Goal: Information Seeking & Learning: Learn about a topic

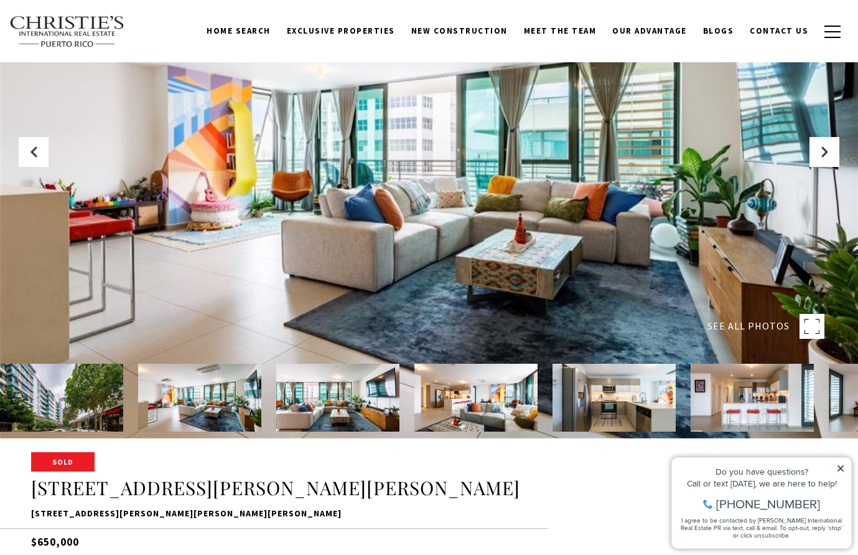
scroll to position [100, 0]
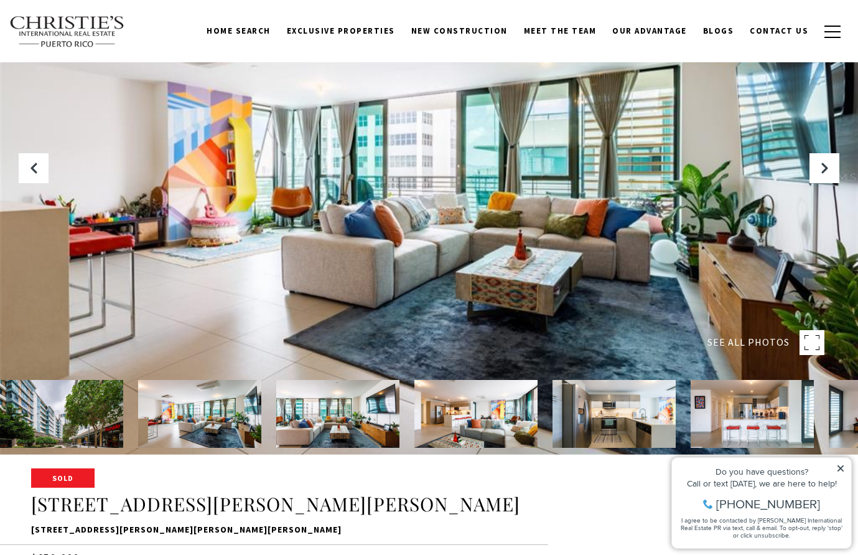
click at [82, 419] on img at bounding box center [61, 414] width 123 height 68
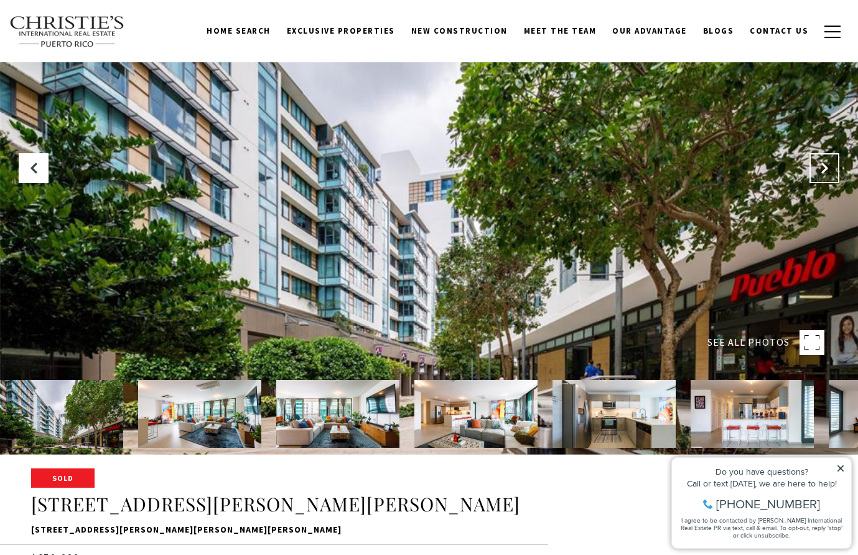
click at [821, 169] on icon "Next Slide" at bounding box center [825, 168] width 12 height 12
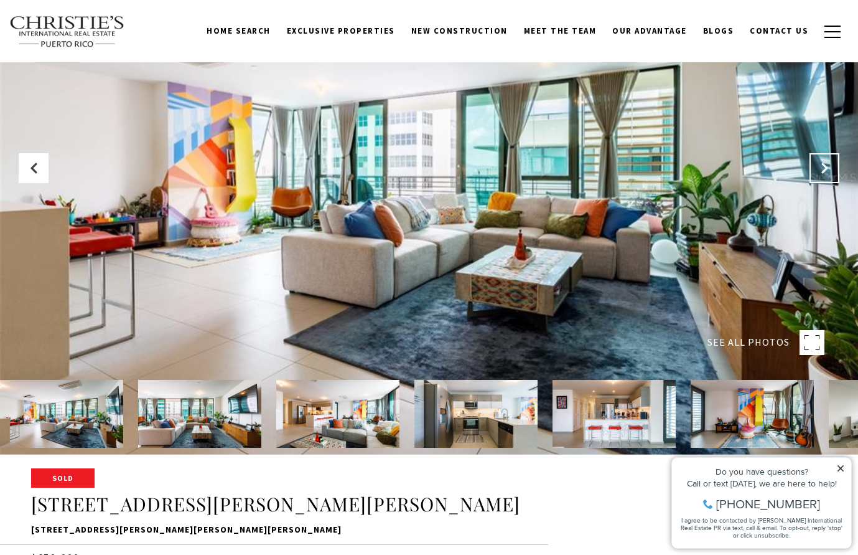
click at [821, 169] on icon "Next Slide" at bounding box center [825, 168] width 12 height 12
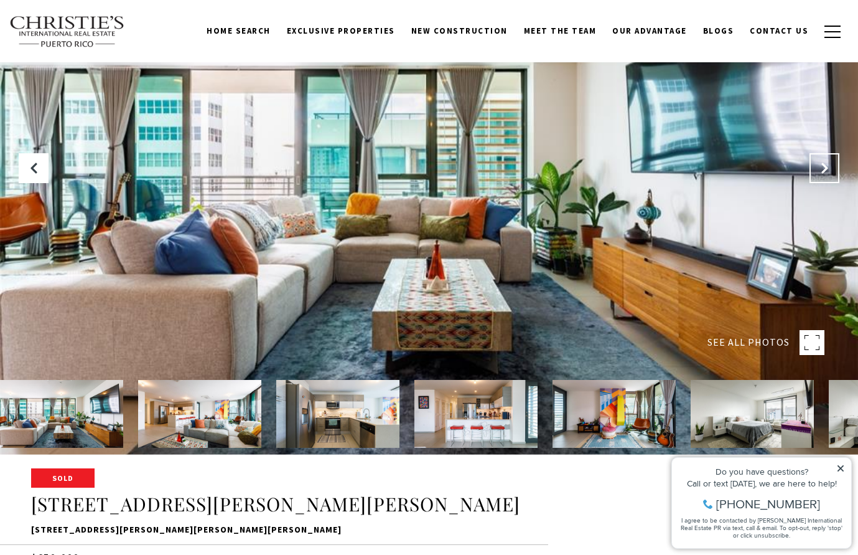
click at [821, 169] on icon "Next Slide" at bounding box center [825, 168] width 12 height 12
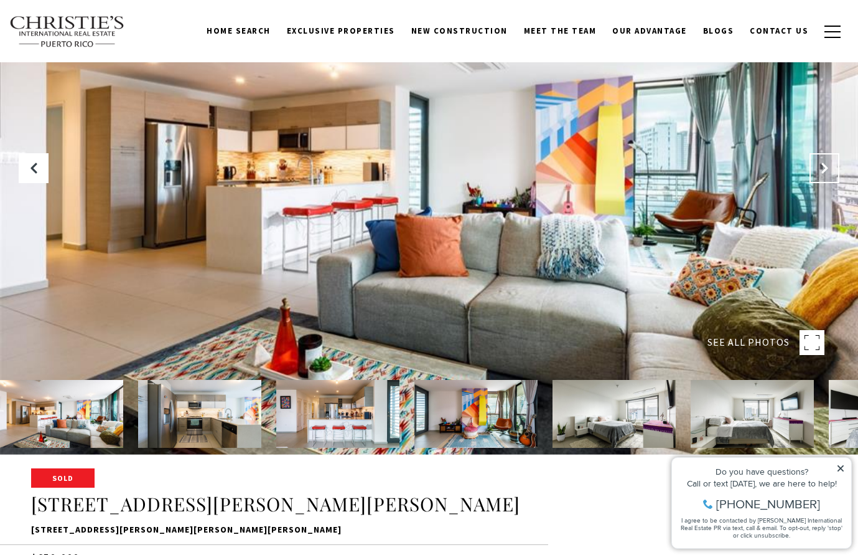
click at [821, 169] on icon "Next Slide" at bounding box center [825, 168] width 12 height 12
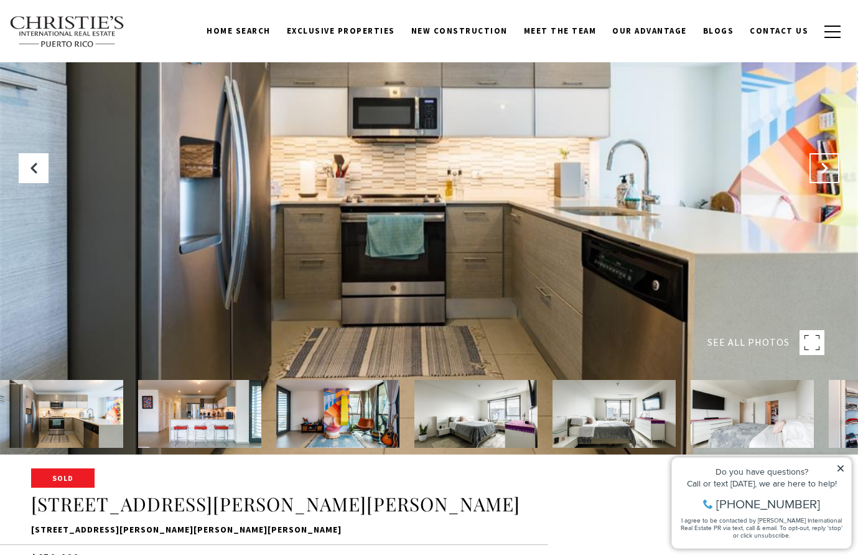
click at [821, 169] on icon "Next Slide" at bounding box center [825, 168] width 12 height 12
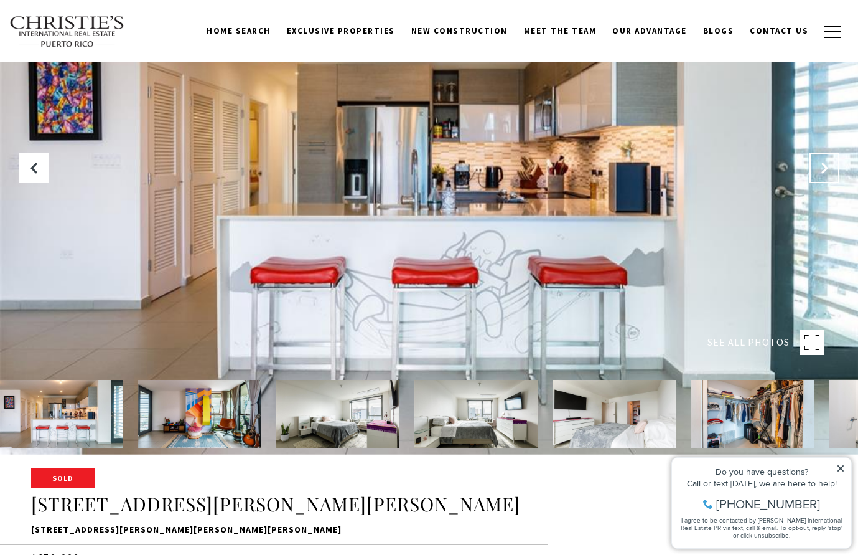
click at [821, 169] on icon "Next Slide" at bounding box center [825, 168] width 12 height 12
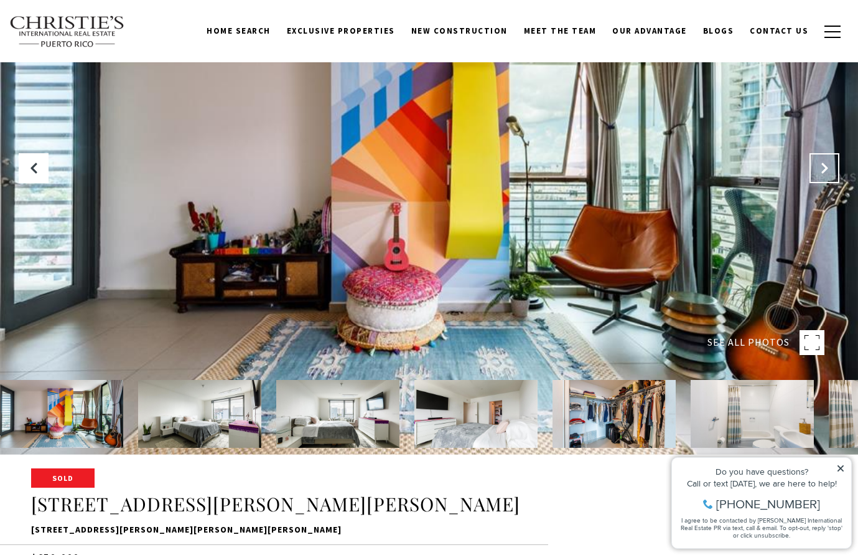
click at [821, 169] on icon "Next Slide" at bounding box center [825, 168] width 12 height 12
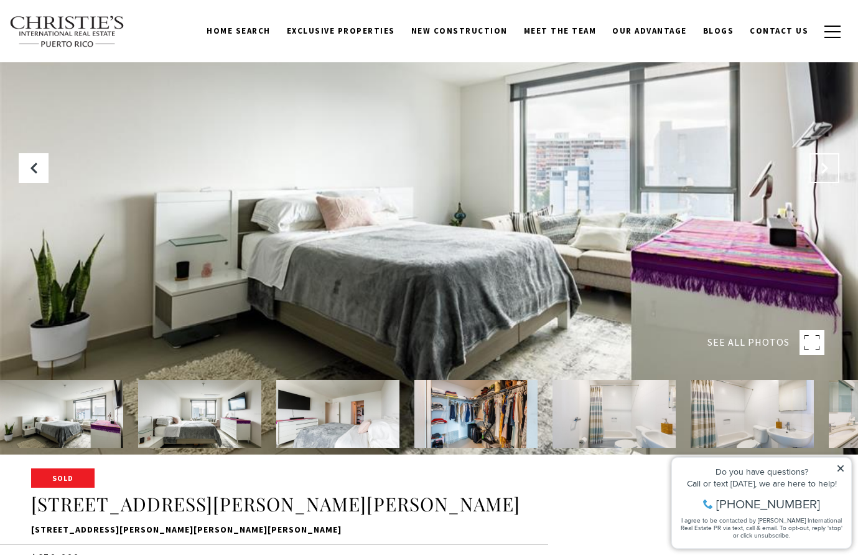
click at [821, 169] on icon "Next Slide" at bounding box center [825, 168] width 12 height 12
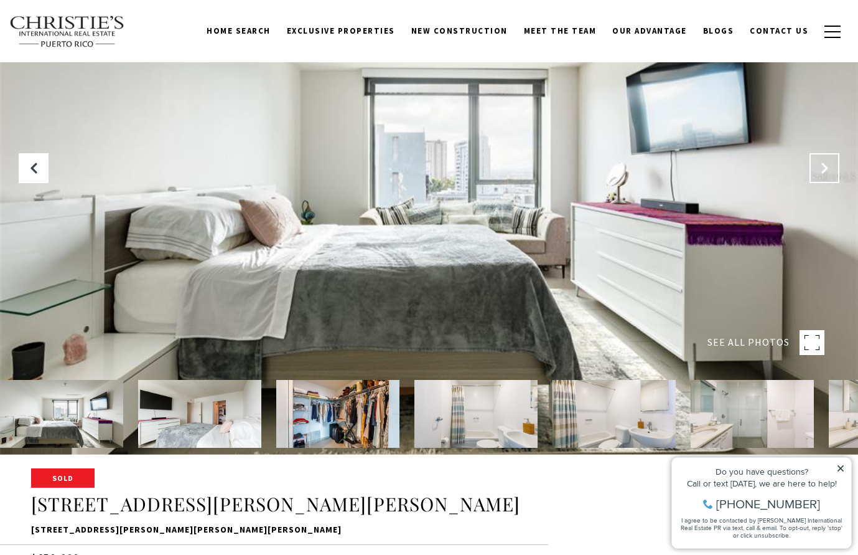
click at [821, 169] on icon "Next Slide" at bounding box center [825, 168] width 12 height 12
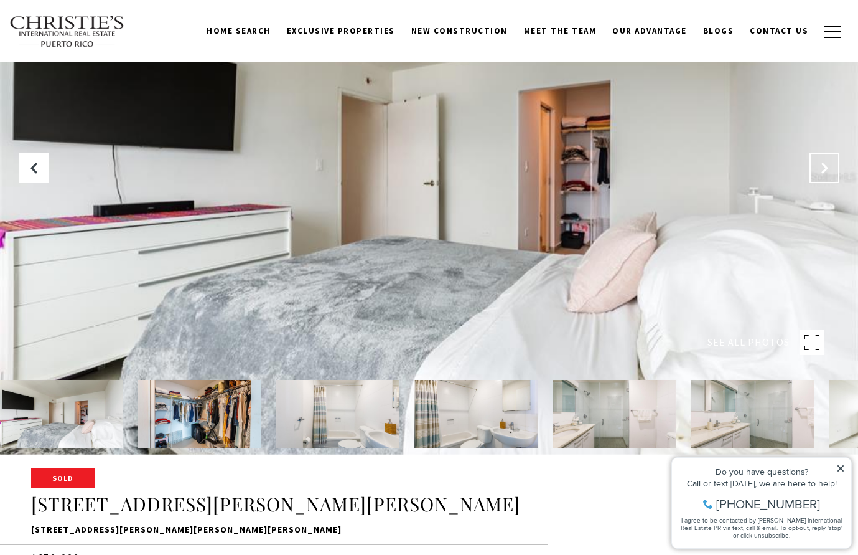
click at [821, 169] on icon "Next Slide" at bounding box center [825, 168] width 12 height 12
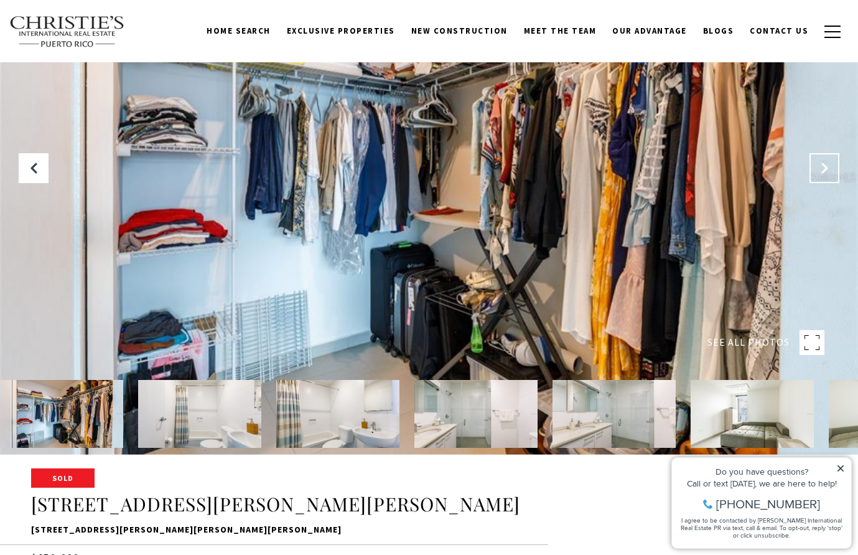
click at [821, 169] on icon "Next Slide" at bounding box center [825, 168] width 12 height 12
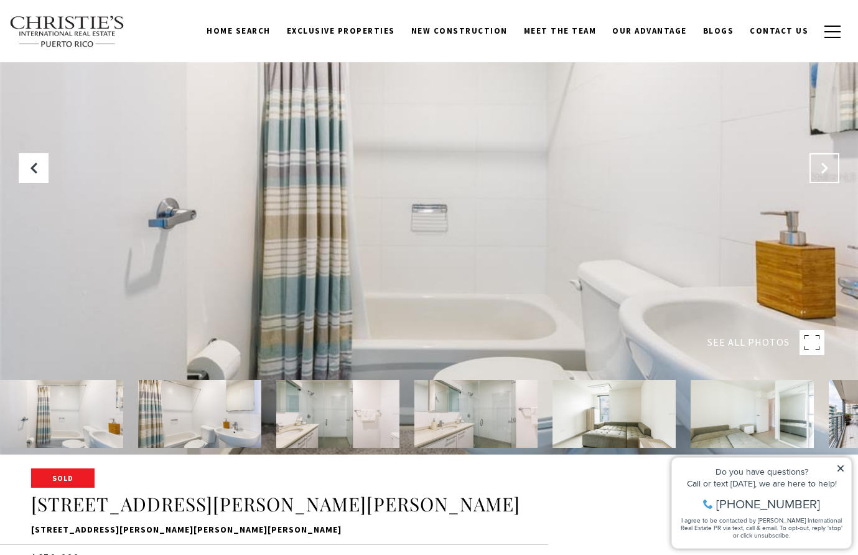
click at [821, 169] on icon "Next Slide" at bounding box center [825, 168] width 12 height 12
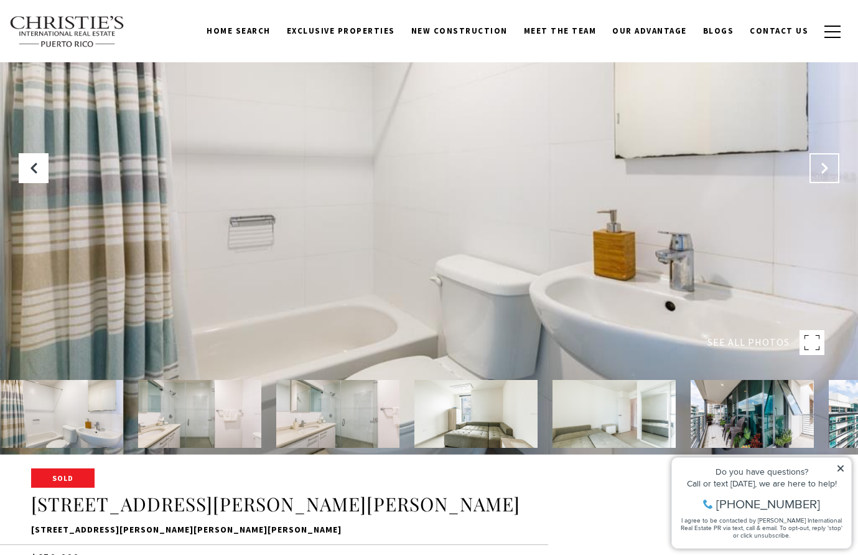
click at [821, 169] on icon "Next Slide" at bounding box center [825, 168] width 12 height 12
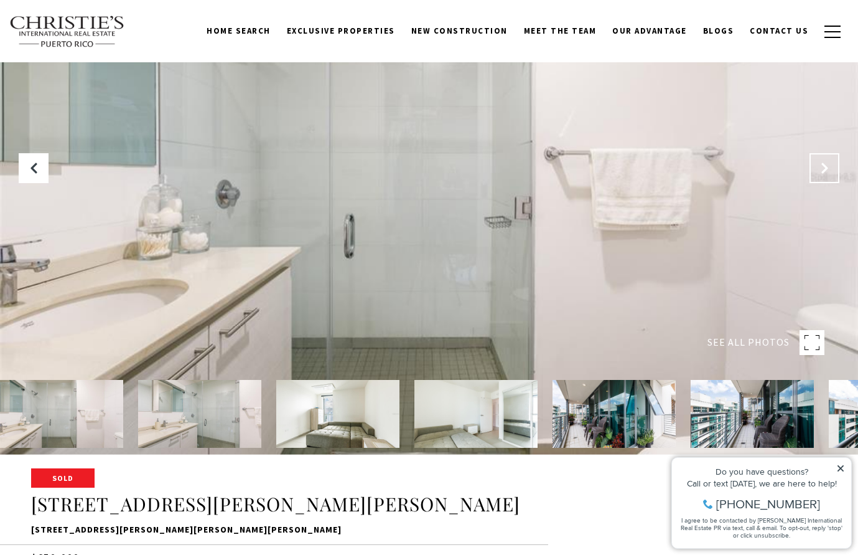
click at [821, 169] on icon "Next Slide" at bounding box center [825, 168] width 12 height 12
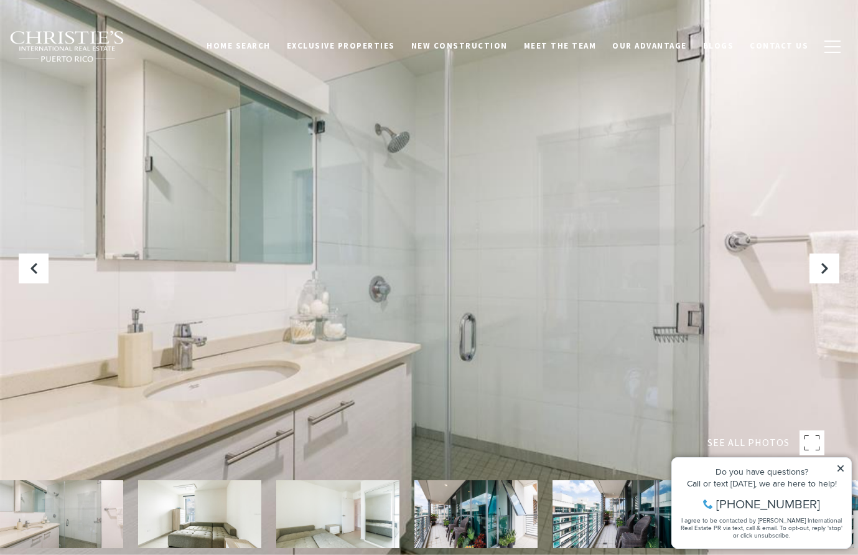
scroll to position [0, 0]
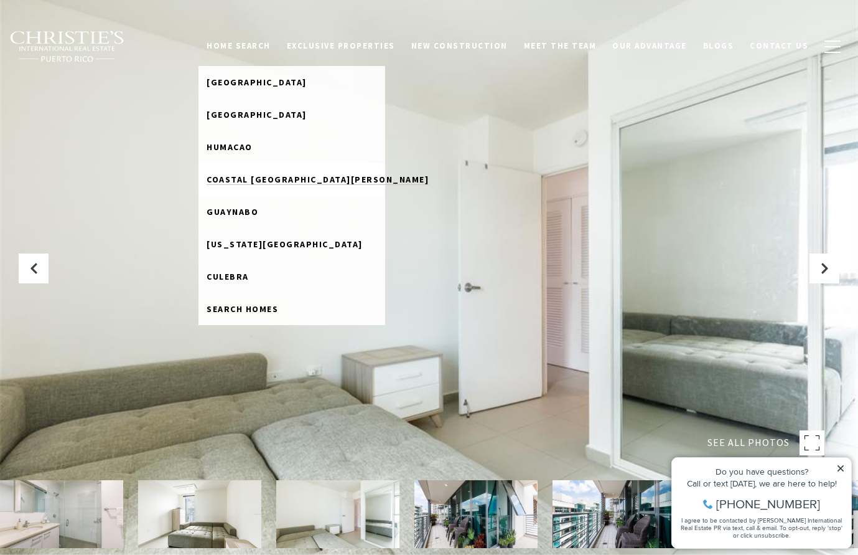
click at [278, 182] on span "Coastal [GEOGRAPHIC_DATA][PERSON_NAME]" at bounding box center [318, 179] width 222 height 11
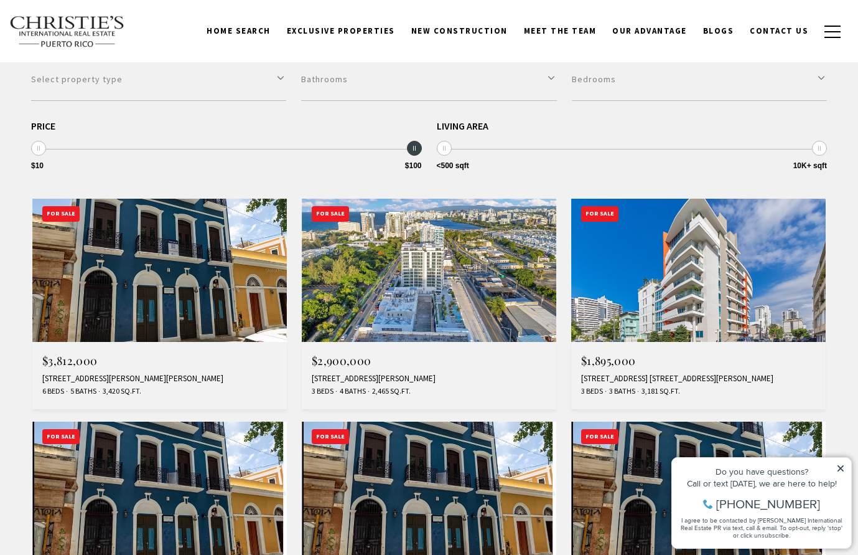
scroll to position [328, 0]
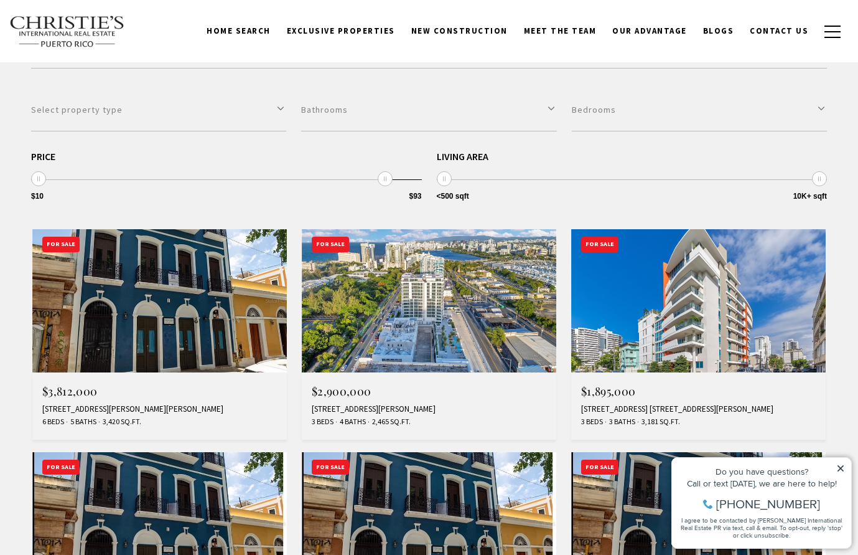
type input "******"
drag, startPoint x: 416, startPoint y: 182, endPoint x: 436, endPoint y: 189, distance: 20.9
click at [436, 189] on div "Price $10 $100 $10 $100 $10 — $100 ****** Living Area <500 sqft 10K+ sqft <500 …" at bounding box center [429, 176] width 796 height 51
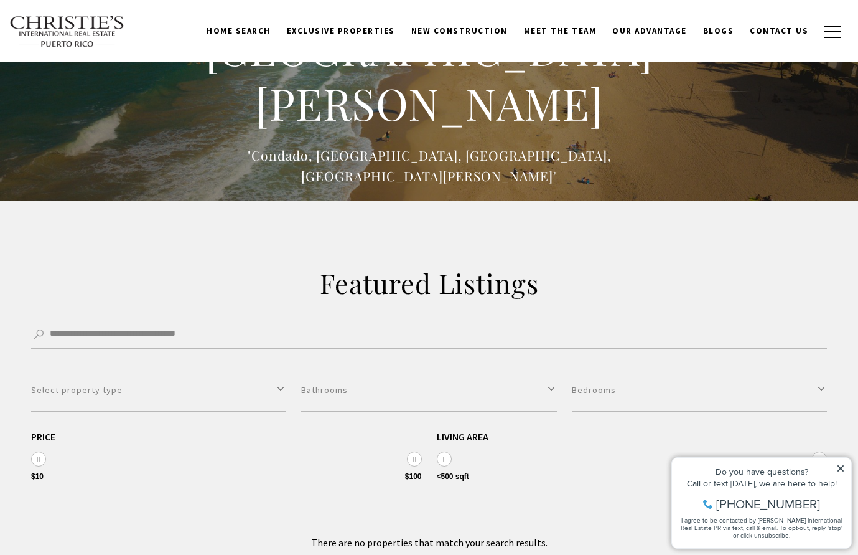
scroll to position [95, 0]
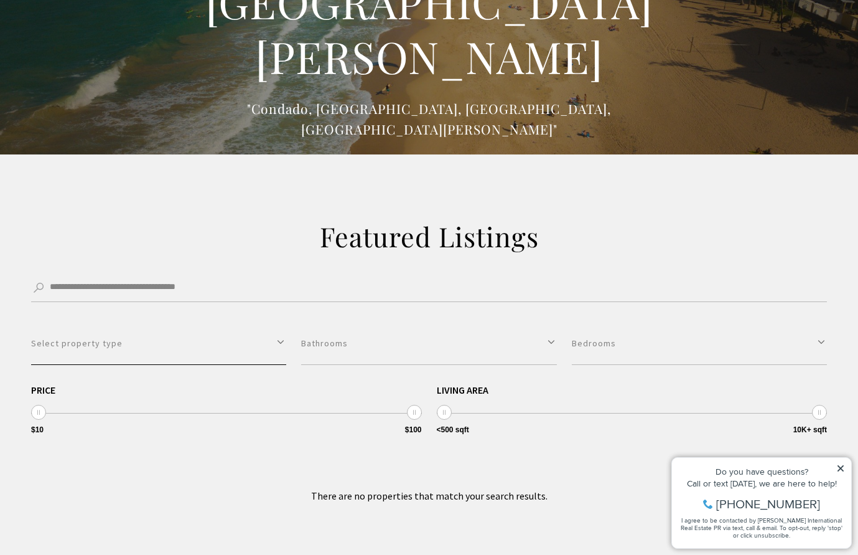
click at [226, 349] on button "Select property type" at bounding box center [158, 343] width 255 height 43
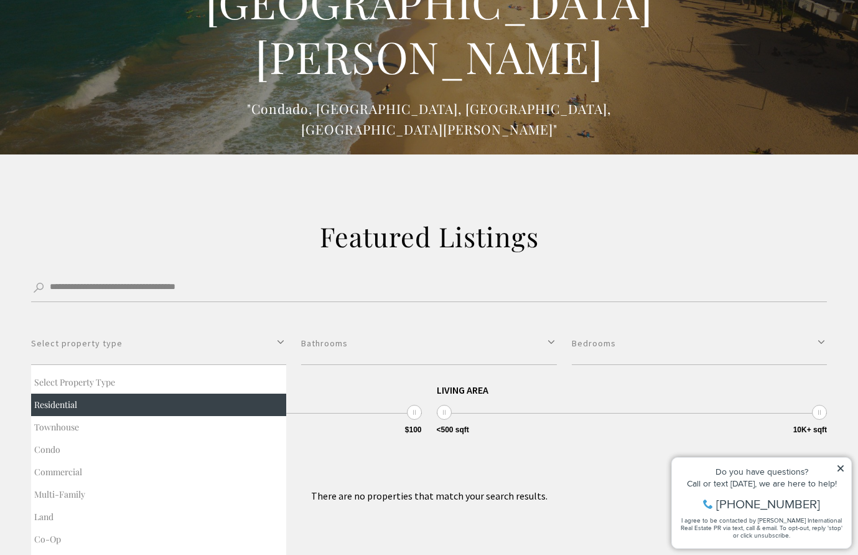
click at [195, 397] on button "Residential" at bounding box center [158, 404] width 255 height 22
select select "**********"
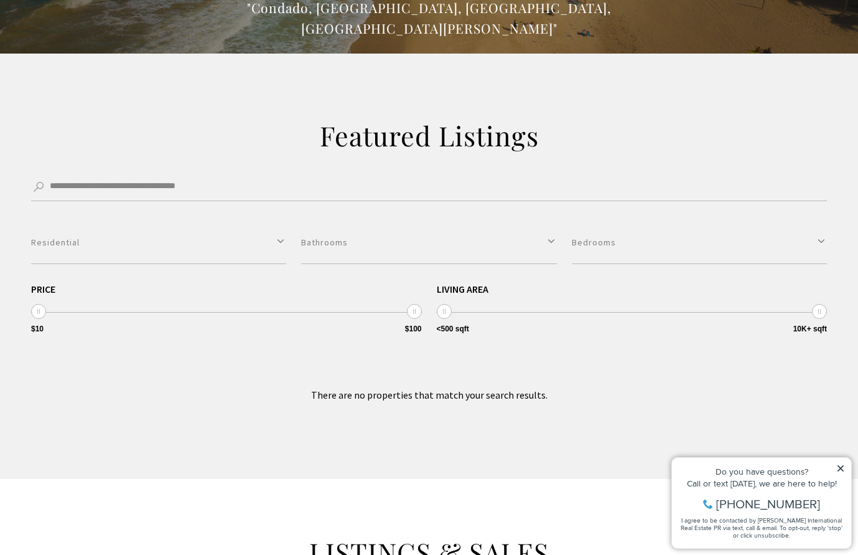
scroll to position [259, 0]
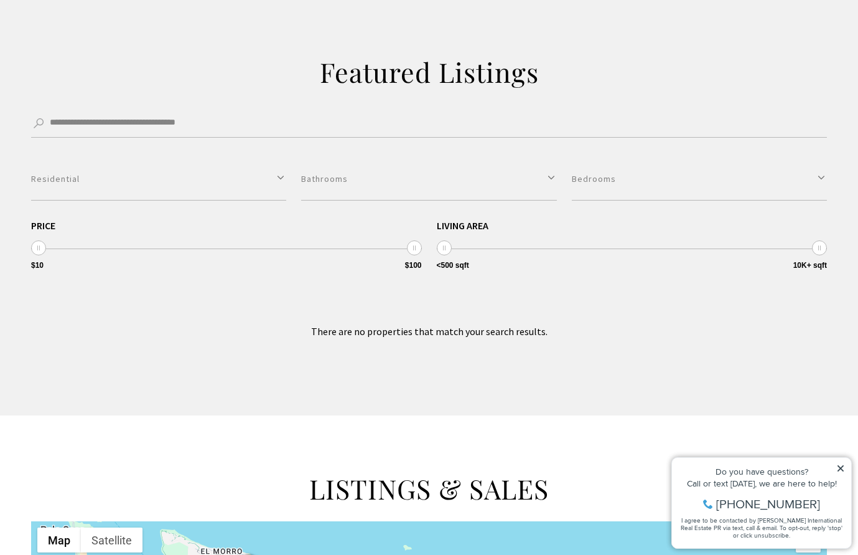
drag, startPoint x: 412, startPoint y: 250, endPoint x: 454, endPoint y: 252, distance: 41.7
click at [454, 252] on div "Price $10 $100 $10 $100 $10 — $100 ****** Living Area <500 sqft 10K+ sqft <500 …" at bounding box center [429, 245] width 796 height 51
click at [316, 268] on div "Price $10 $100 $10 $100 $10 — $100 ******" at bounding box center [226, 245] width 391 height 51
click at [321, 251] on div "Price $10 $100 $10 $100 $10 — $100 ******" at bounding box center [226, 245] width 391 height 51
select select "Single select"
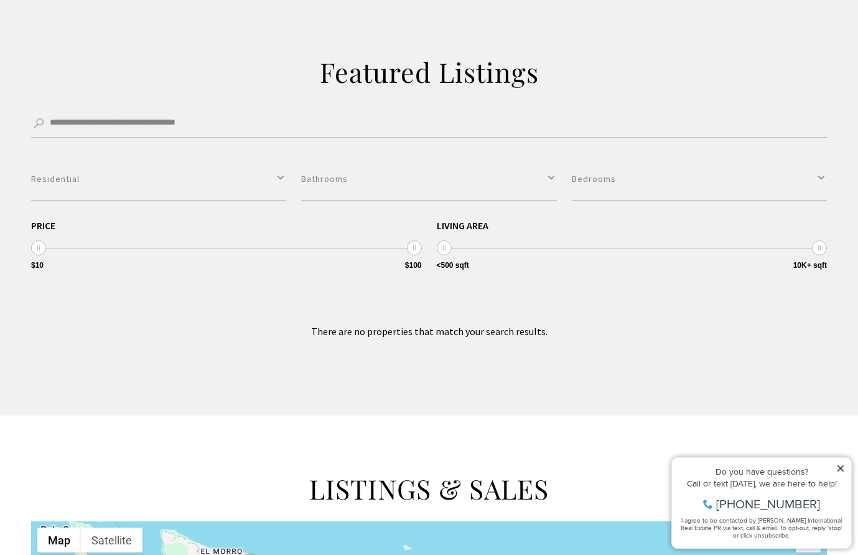
scroll to position [95, 0]
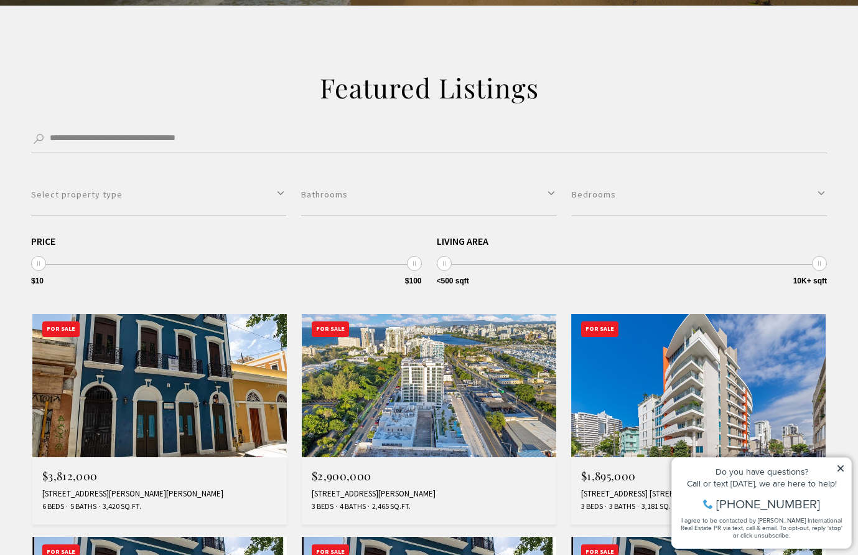
scroll to position [255, 0]
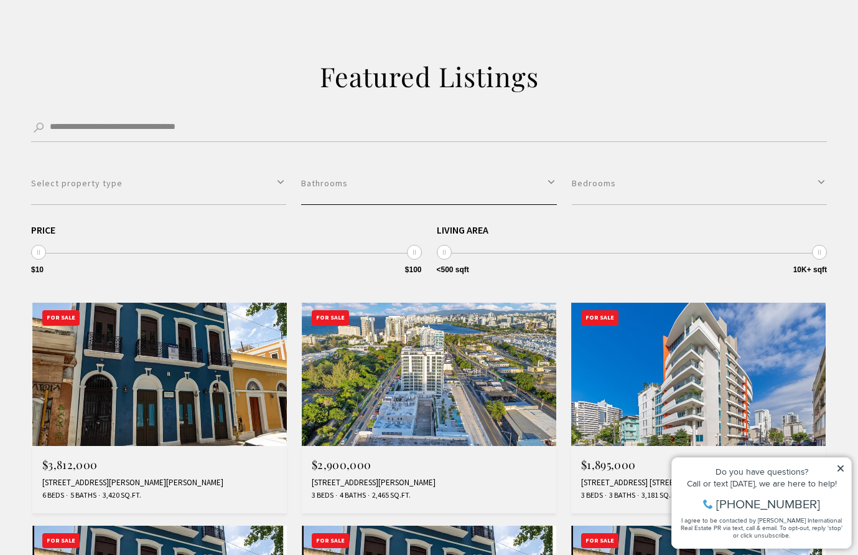
click at [336, 184] on button "Bathrooms" at bounding box center [428, 183] width 255 height 43
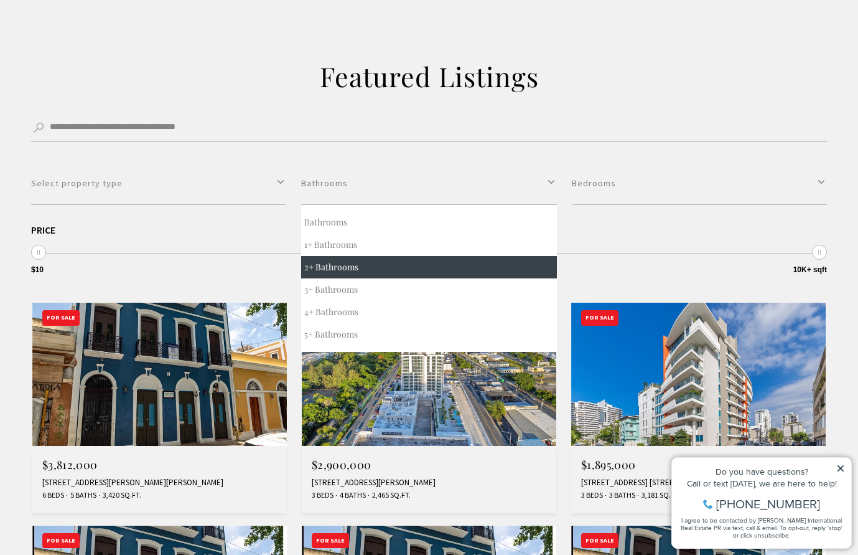
click at [327, 269] on button "2+ Bathrooms" at bounding box center [428, 267] width 255 height 22
select select "*"
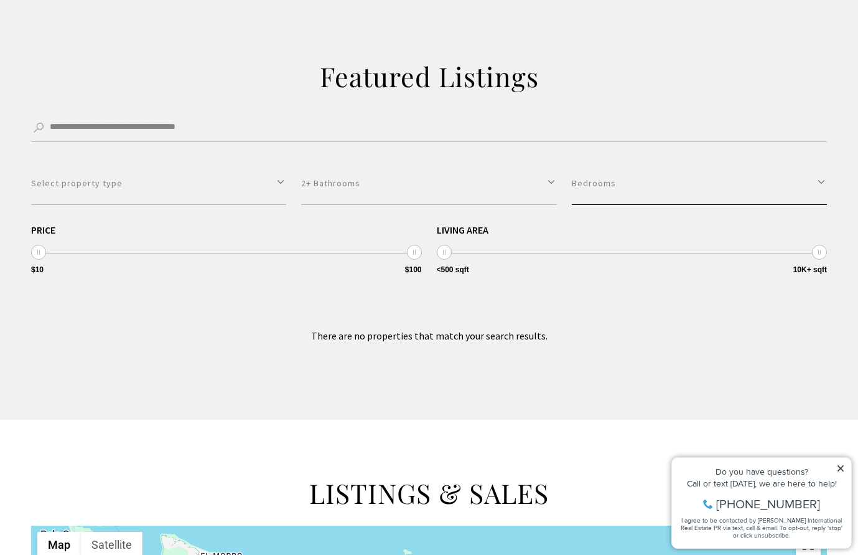
click at [659, 187] on button "Bedrooms" at bounding box center [699, 183] width 255 height 43
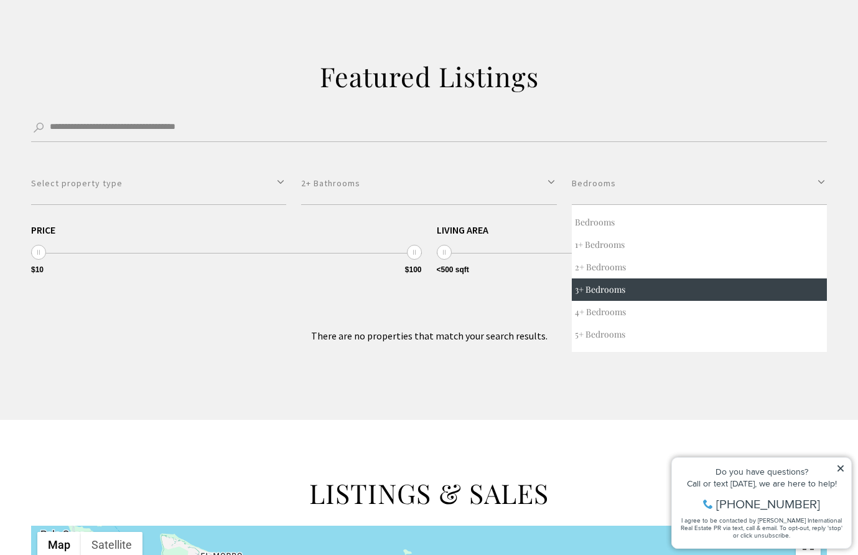
click at [618, 283] on button "3+ Bedrooms" at bounding box center [699, 289] width 255 height 22
select select "*"
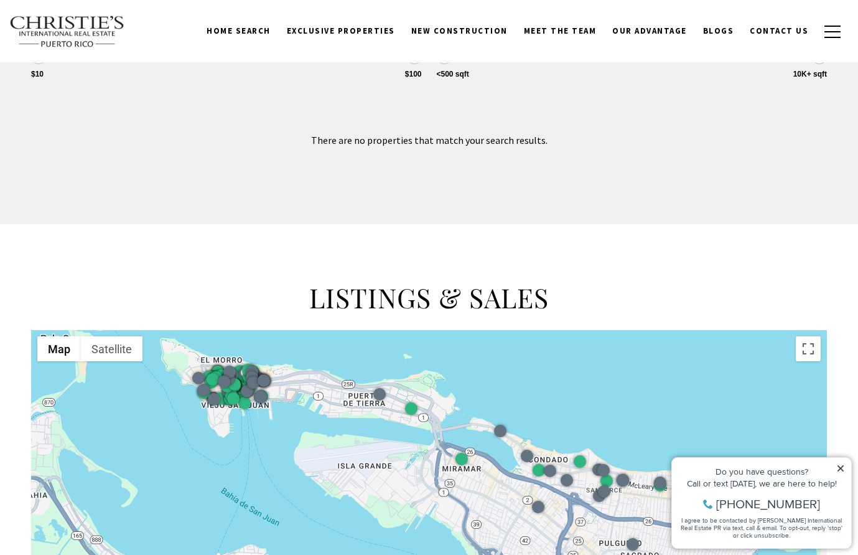
scroll to position [295, 0]
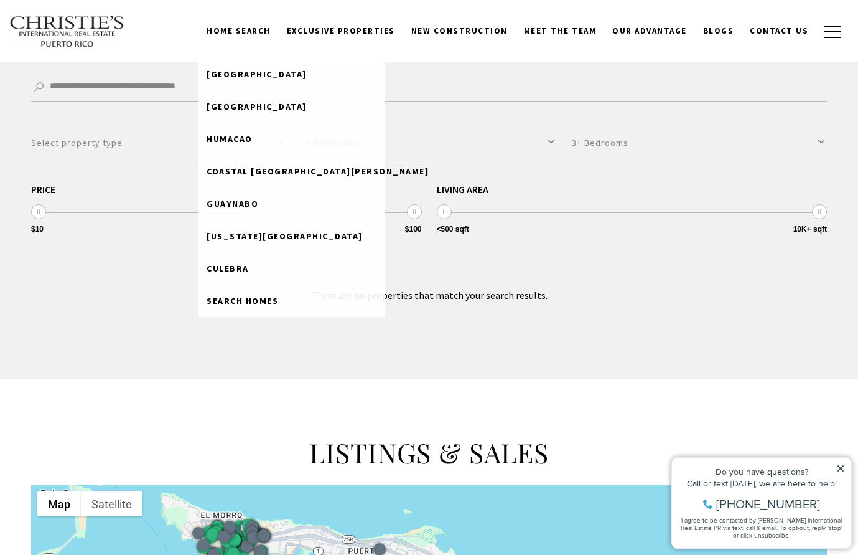
click at [268, 27] on link "Home Search" at bounding box center [239, 31] width 80 height 24
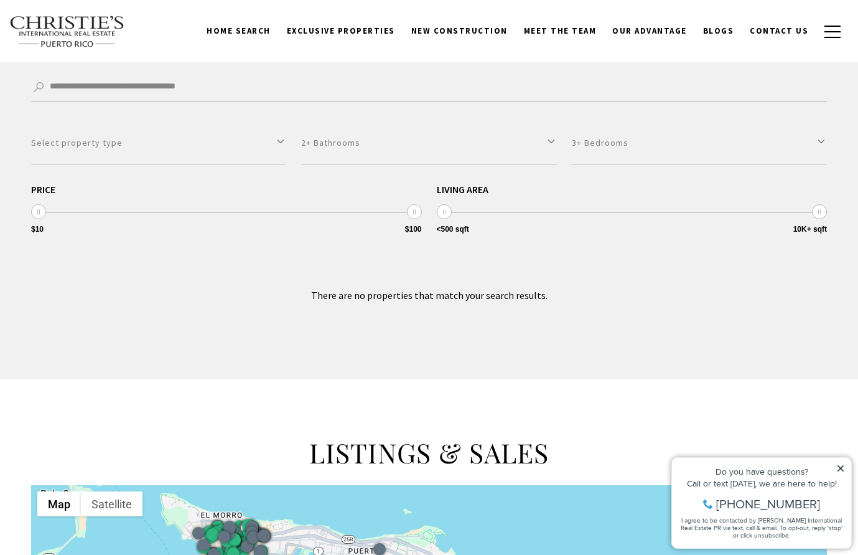
click at [449, 326] on div "**********" at bounding box center [429, 166] width 858 height 425
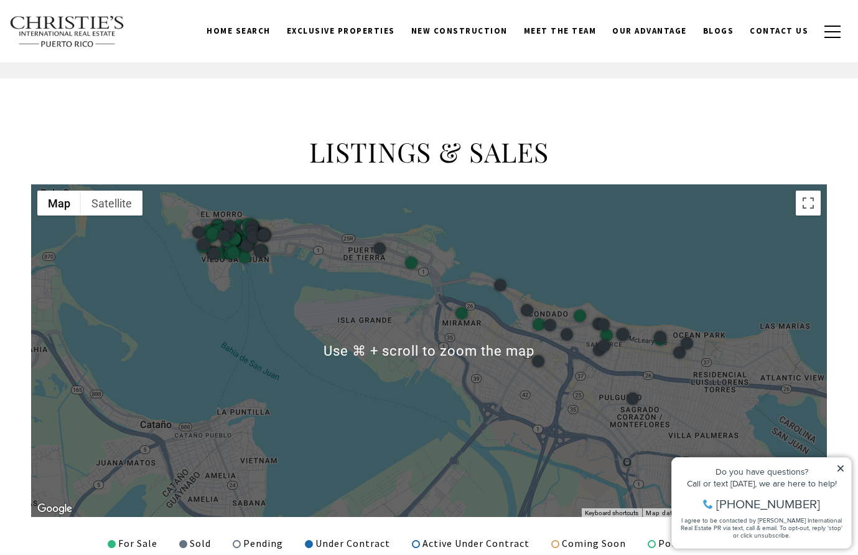
scroll to position [255, 0]
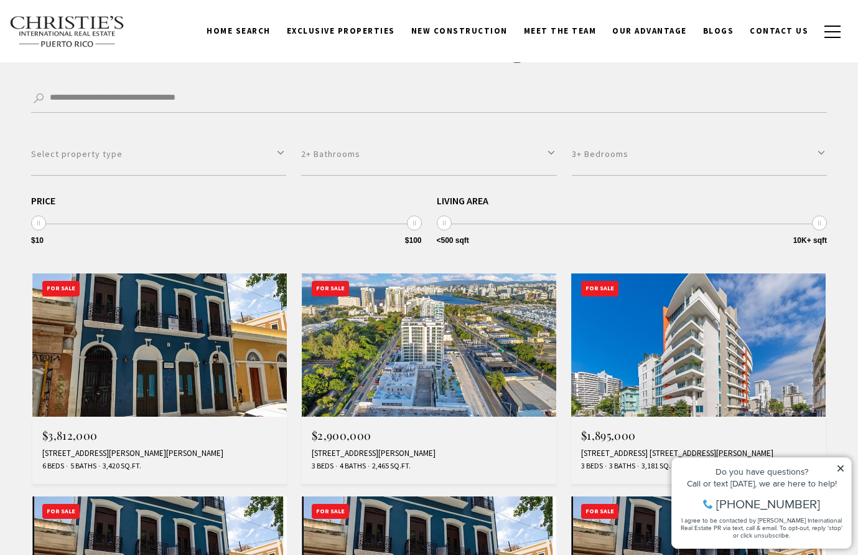
scroll to position [271, 0]
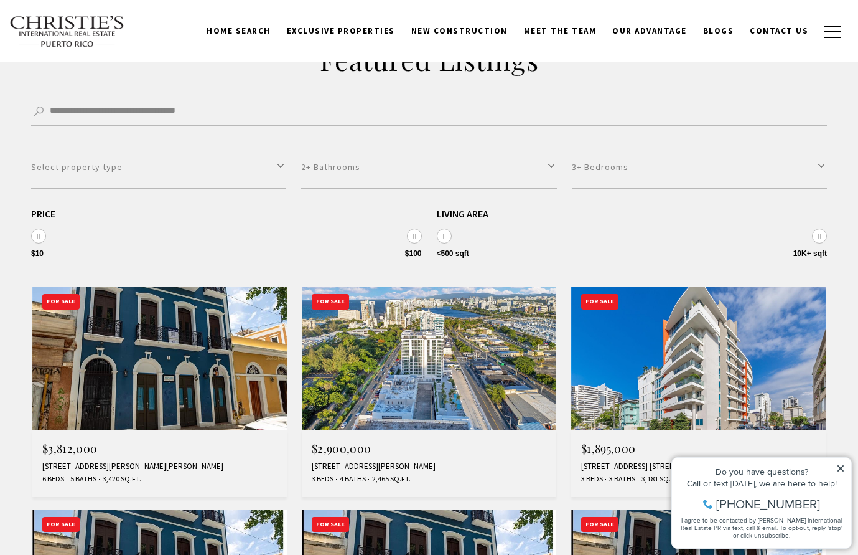
click at [453, 33] on span "New Construction" at bounding box center [459, 31] width 96 height 11
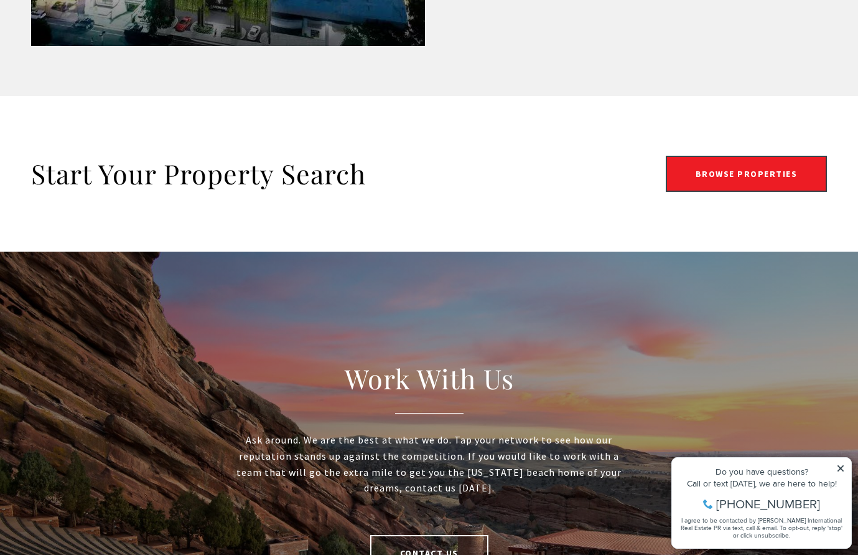
scroll to position [2139, 0]
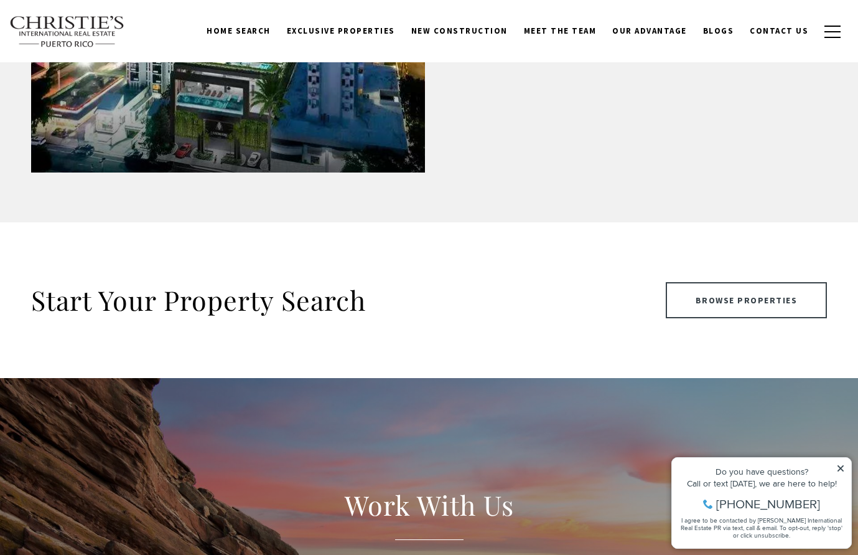
click at [728, 295] on link "Browse Properties" at bounding box center [747, 300] width 162 height 36
